Goal: Task Accomplishment & Management: Manage account settings

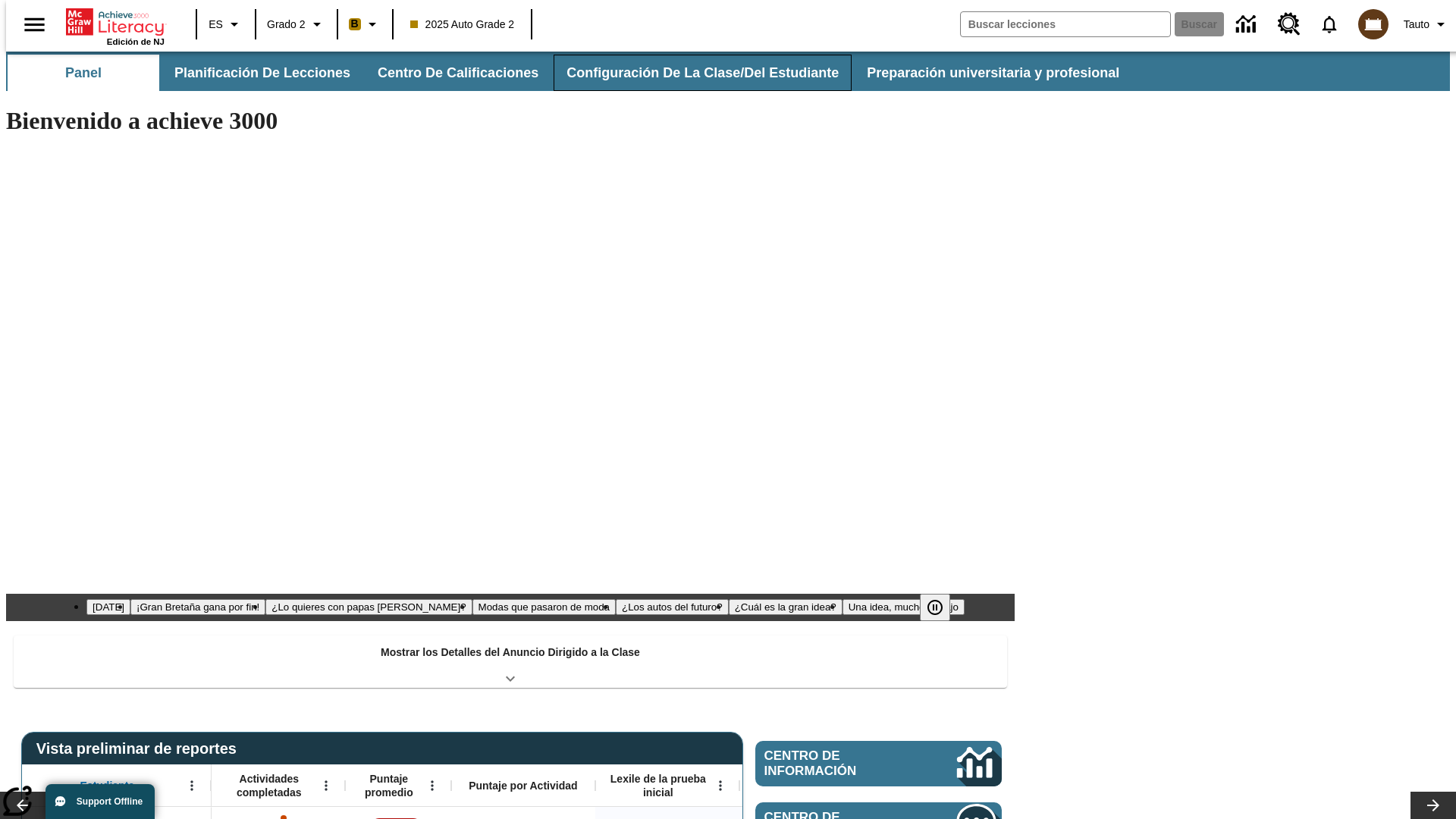
click at [686, 72] on button "Configuración de la clase/del estudiante" at bounding box center [702, 73] width 298 height 37
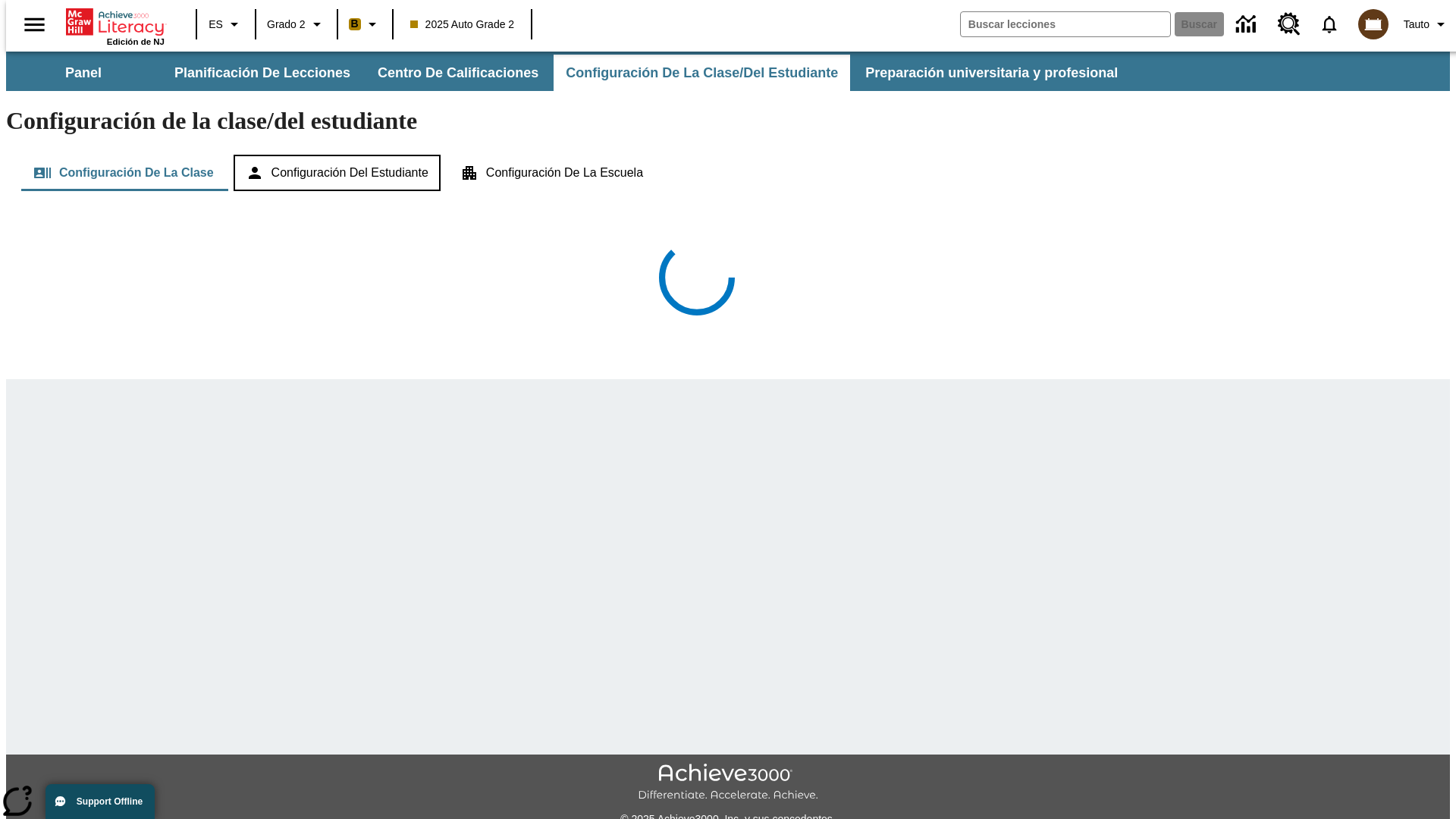
click at [338, 155] on button "Configuración del estudiante" at bounding box center [337, 173] width 207 height 37
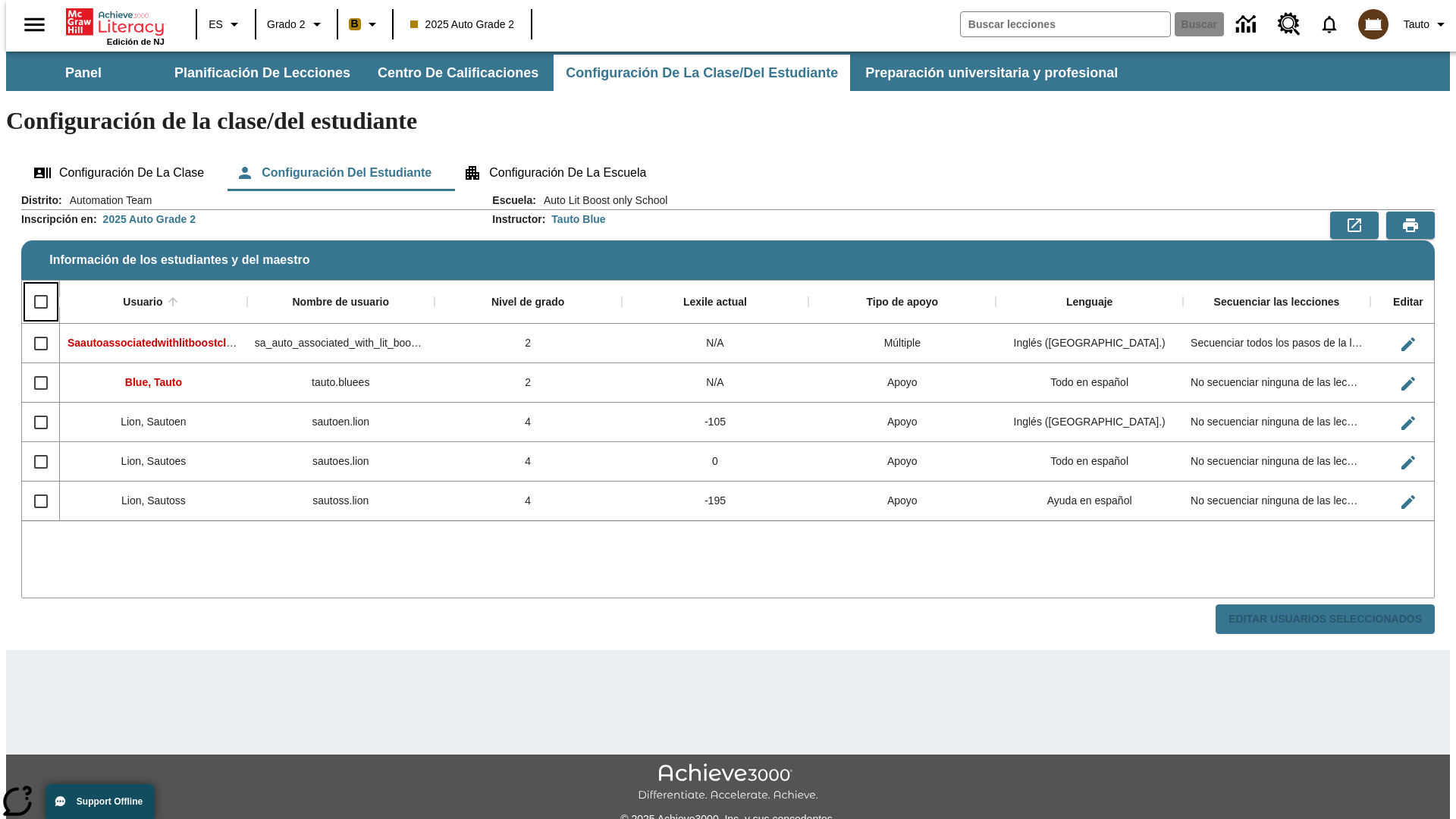
click at [34, 286] on input "Select all rows" at bounding box center [41, 301] width 32 height 32
checkbox input "true"
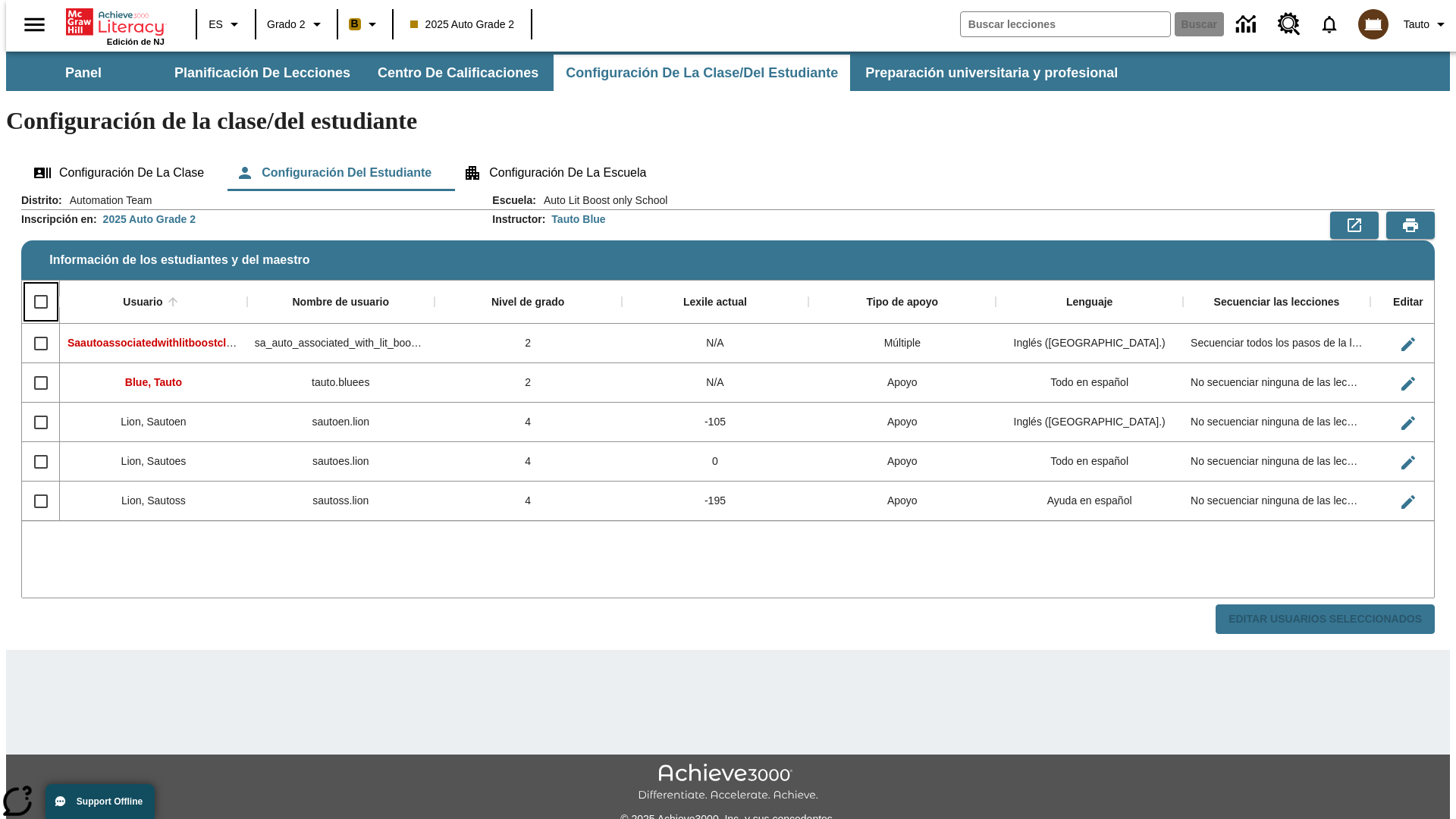
checkbox input "true"
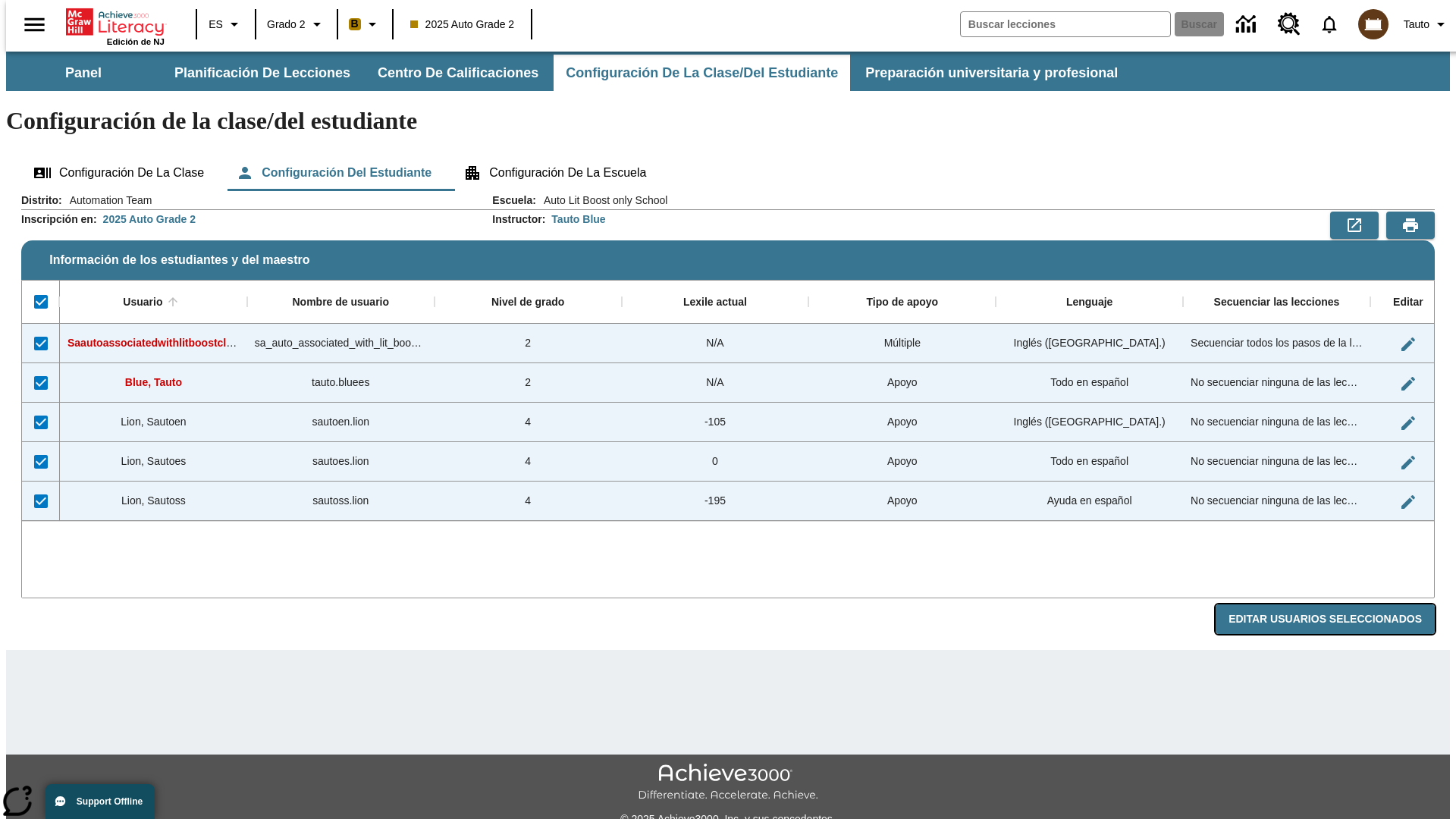
click at [1337, 605] on button "Editar Usuarios Seleccionados" at bounding box center [1325, 619] width 219 height 30
